Goal: Information Seeking & Learning: Learn about a topic

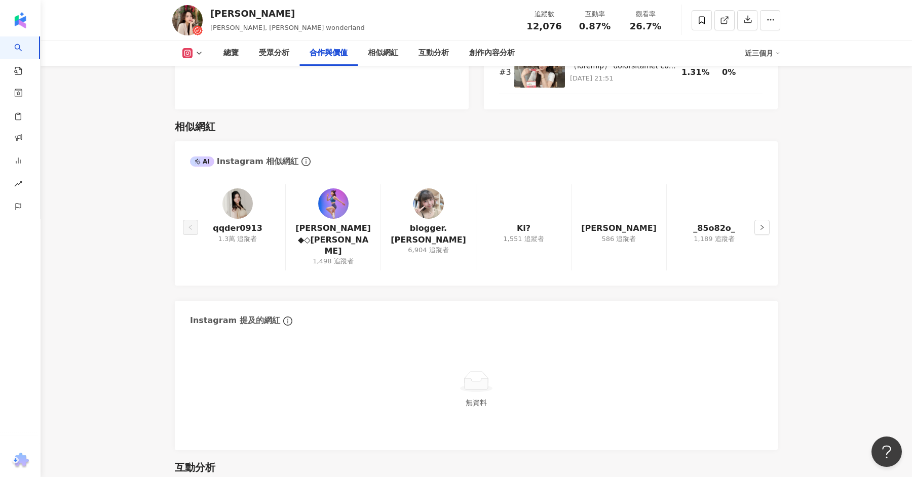
scroll to position [1616, 0]
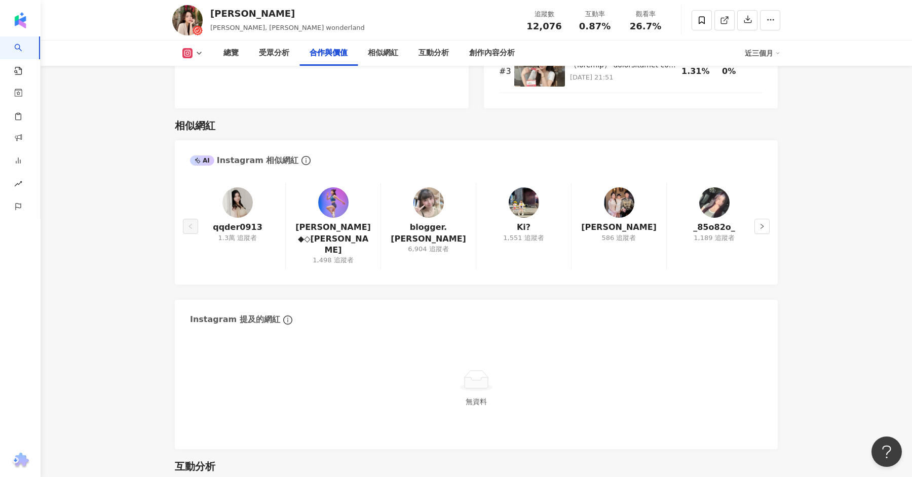
click at [237, 204] on img at bounding box center [237, 202] width 30 height 30
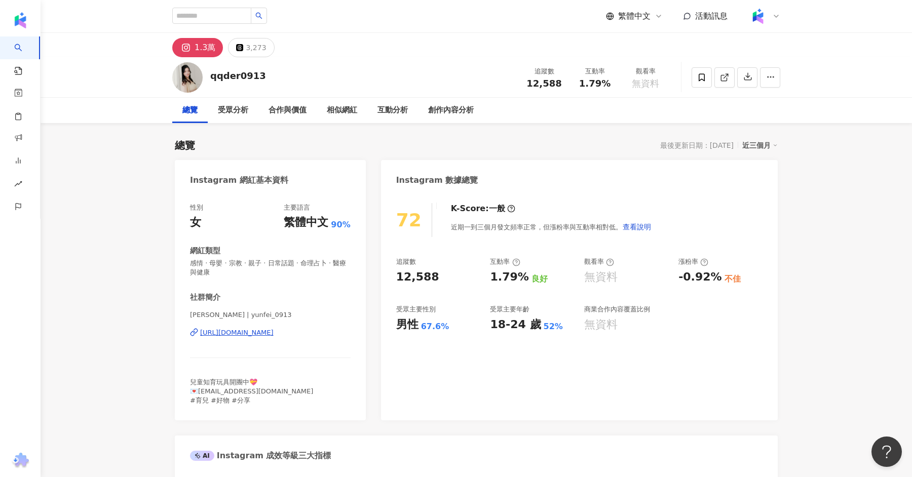
click at [250, 334] on div "[URL][DOMAIN_NAME]" at bounding box center [236, 332] width 73 height 9
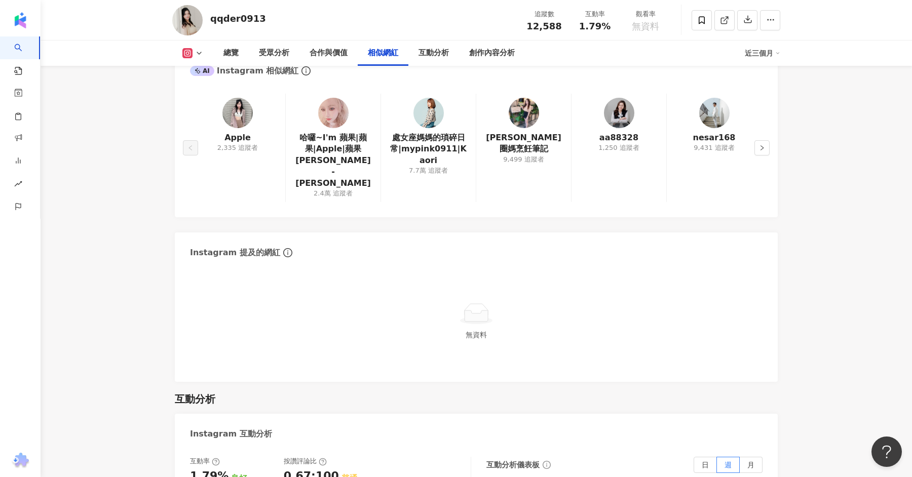
scroll to position [1708, 0]
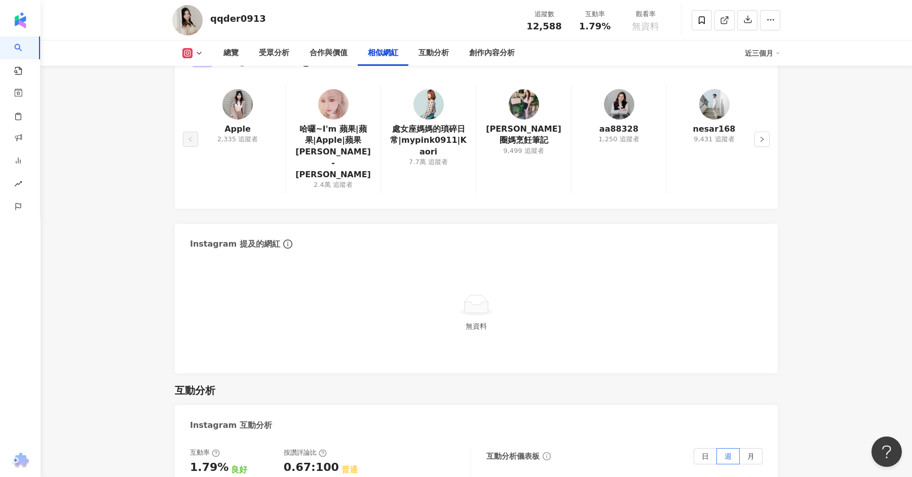
click at [427, 105] on img at bounding box center [428, 104] width 30 height 30
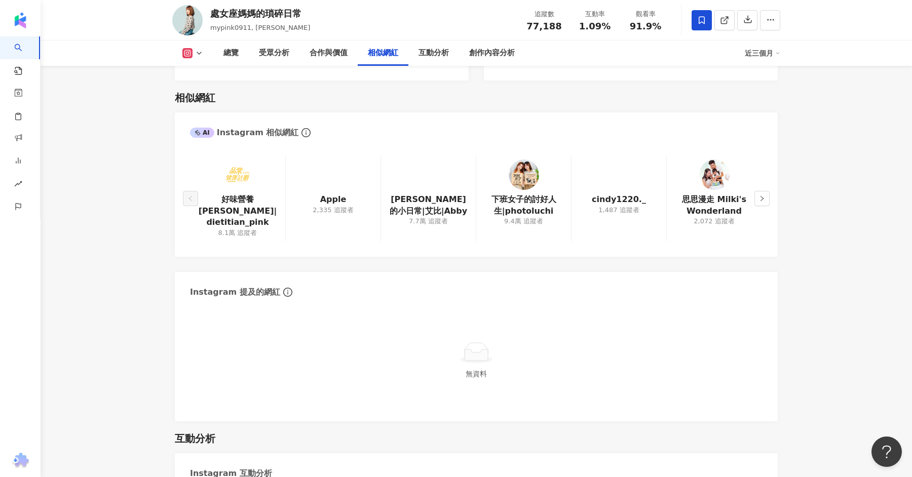
scroll to position [1654, 0]
click at [429, 184] on img at bounding box center [428, 174] width 30 height 30
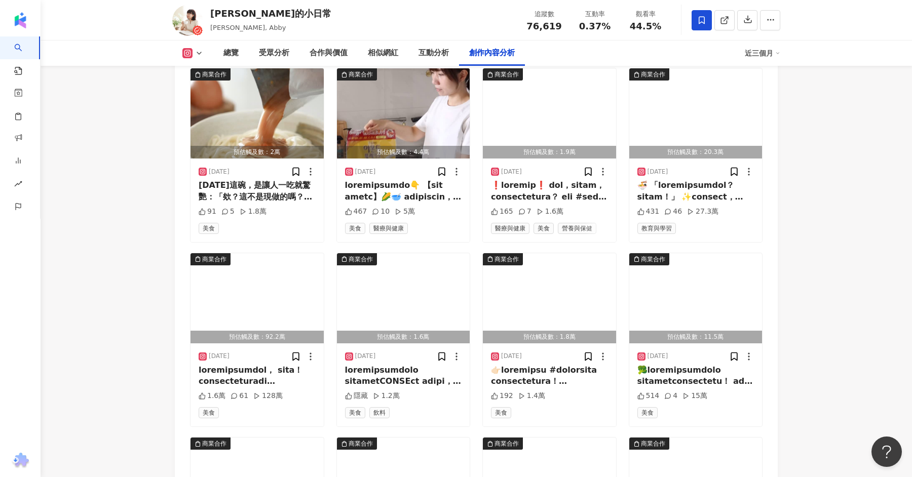
scroll to position [3270, 0]
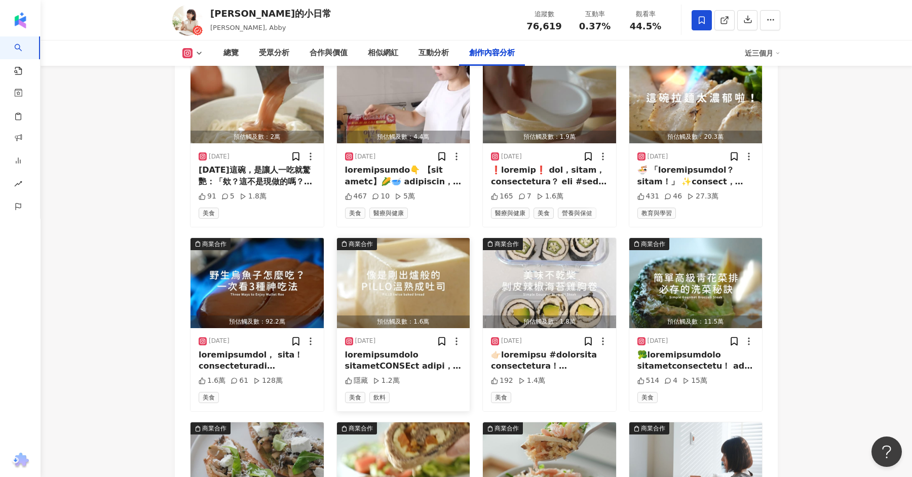
click at [412, 349] on div at bounding box center [403, 360] width 117 height 23
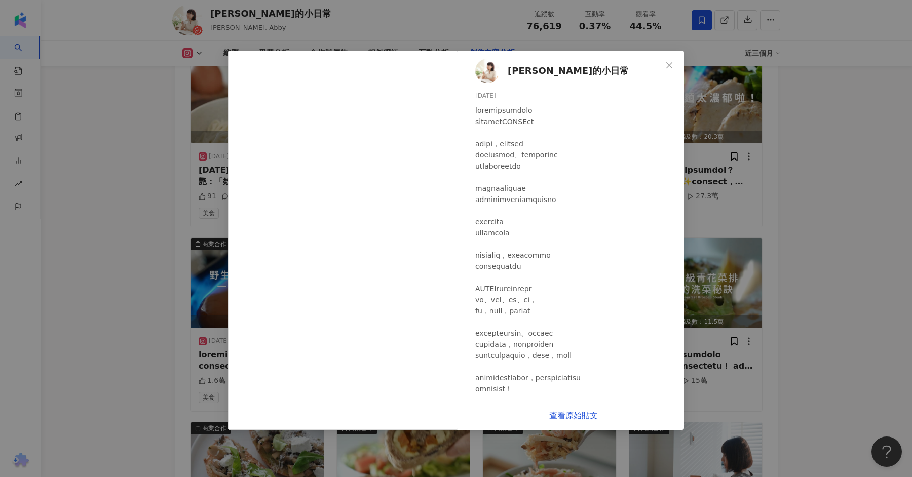
click at [117, 293] on div "艾比的小日常 2024/12/18 隱藏 1.2萬 查看原始貼文" at bounding box center [456, 238] width 912 height 477
